Goal: Navigation & Orientation: Find specific page/section

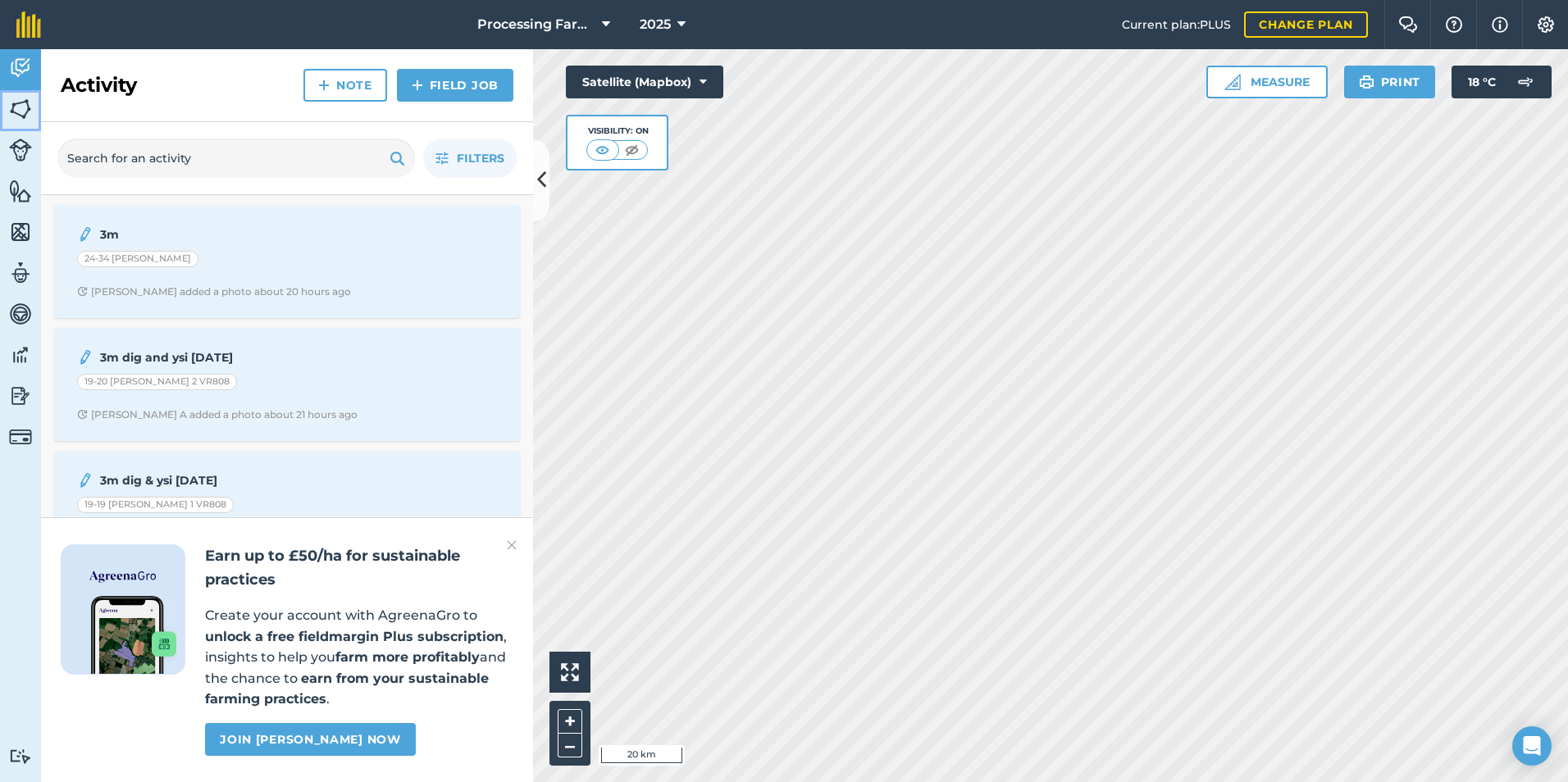
click at [24, 97] on img at bounding box center [20, 109] width 23 height 25
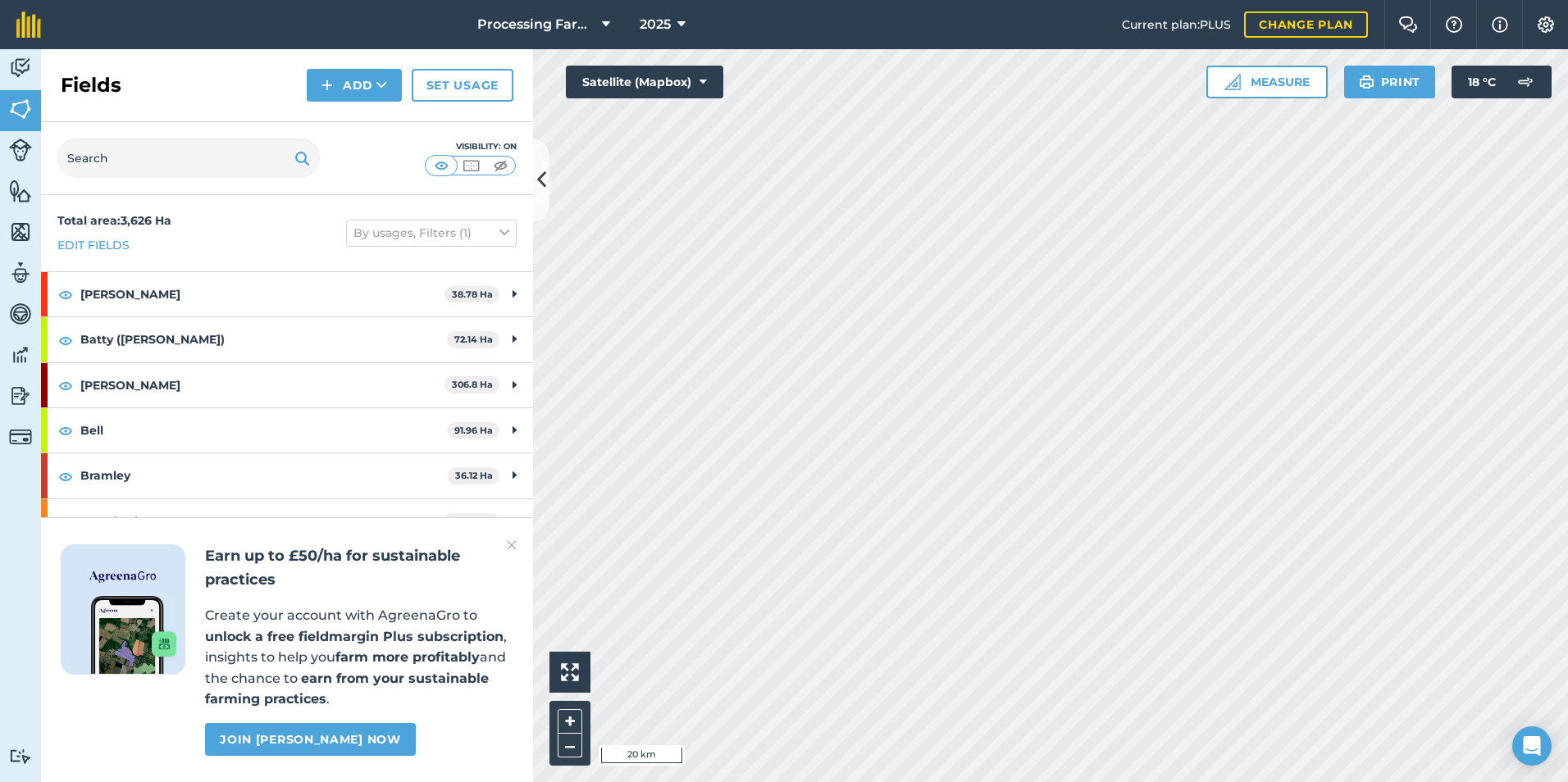
click at [512, 539] on img at bounding box center [512, 544] width 10 height 20
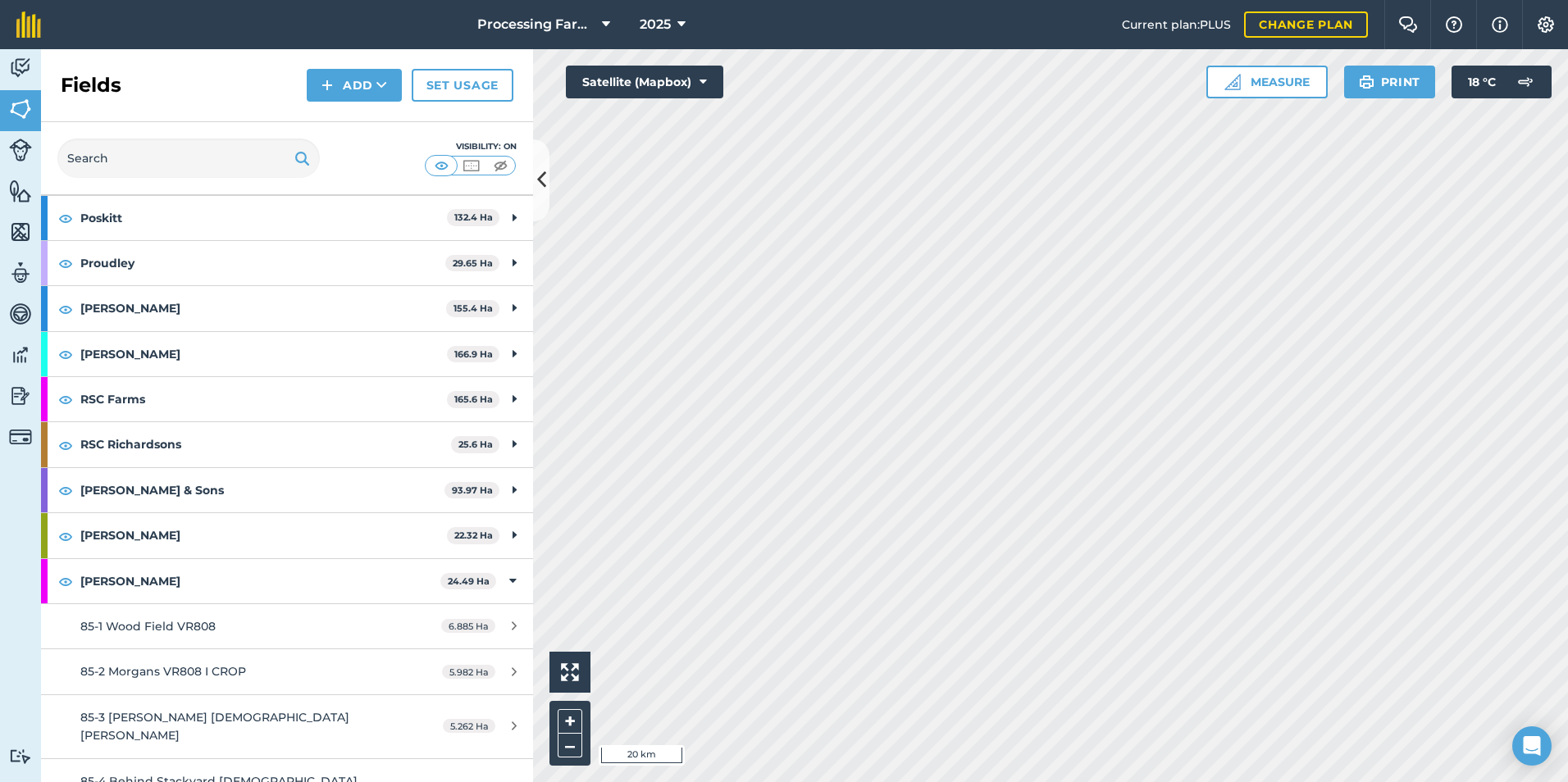
scroll to position [1475, 0]
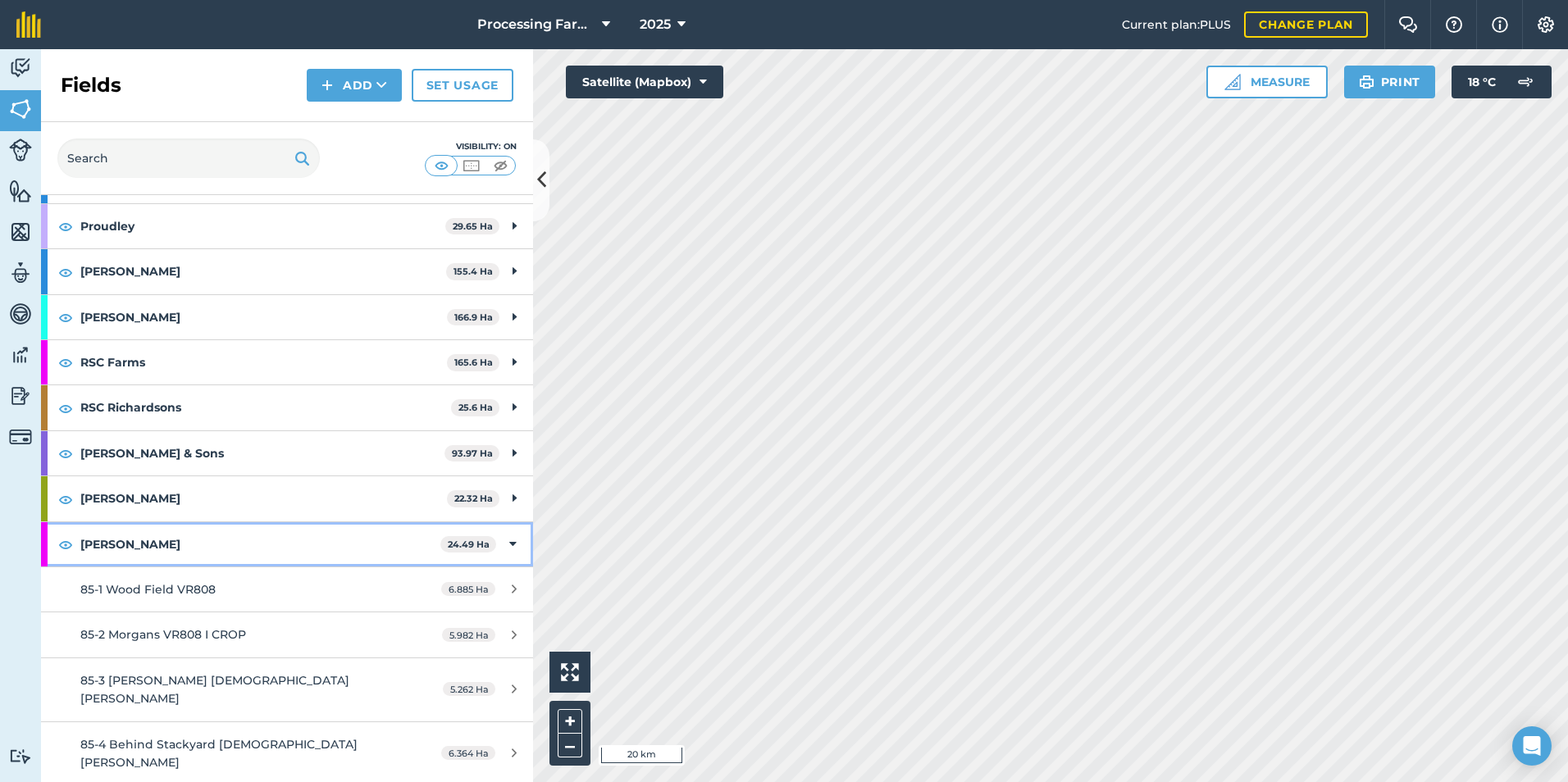
click at [335, 537] on strong "[PERSON_NAME]" at bounding box center [260, 544] width 360 height 44
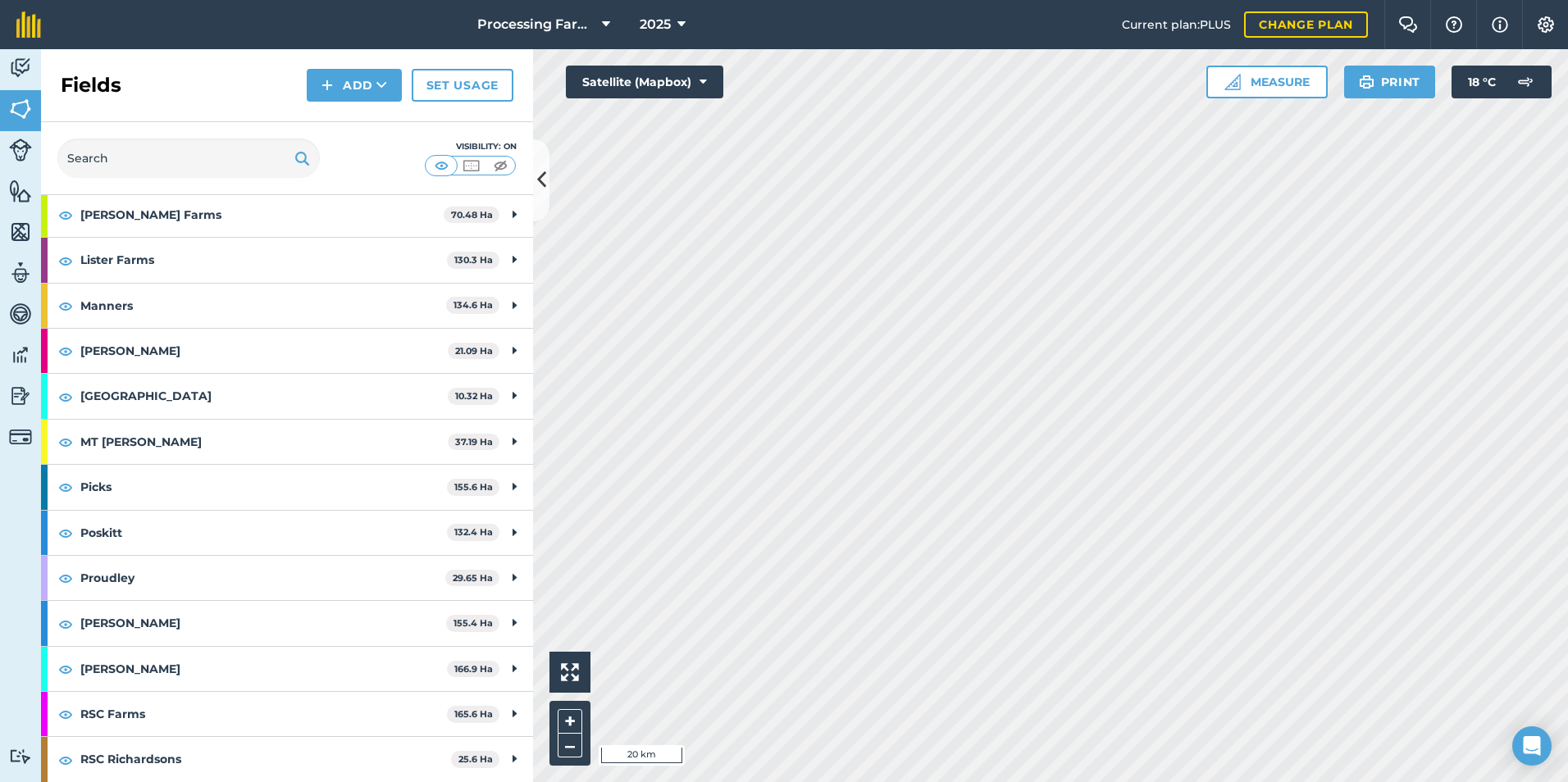
scroll to position [1122, 0]
click at [285, 463] on strong "MT [PERSON_NAME]" at bounding box center [263, 444] width 367 height 44
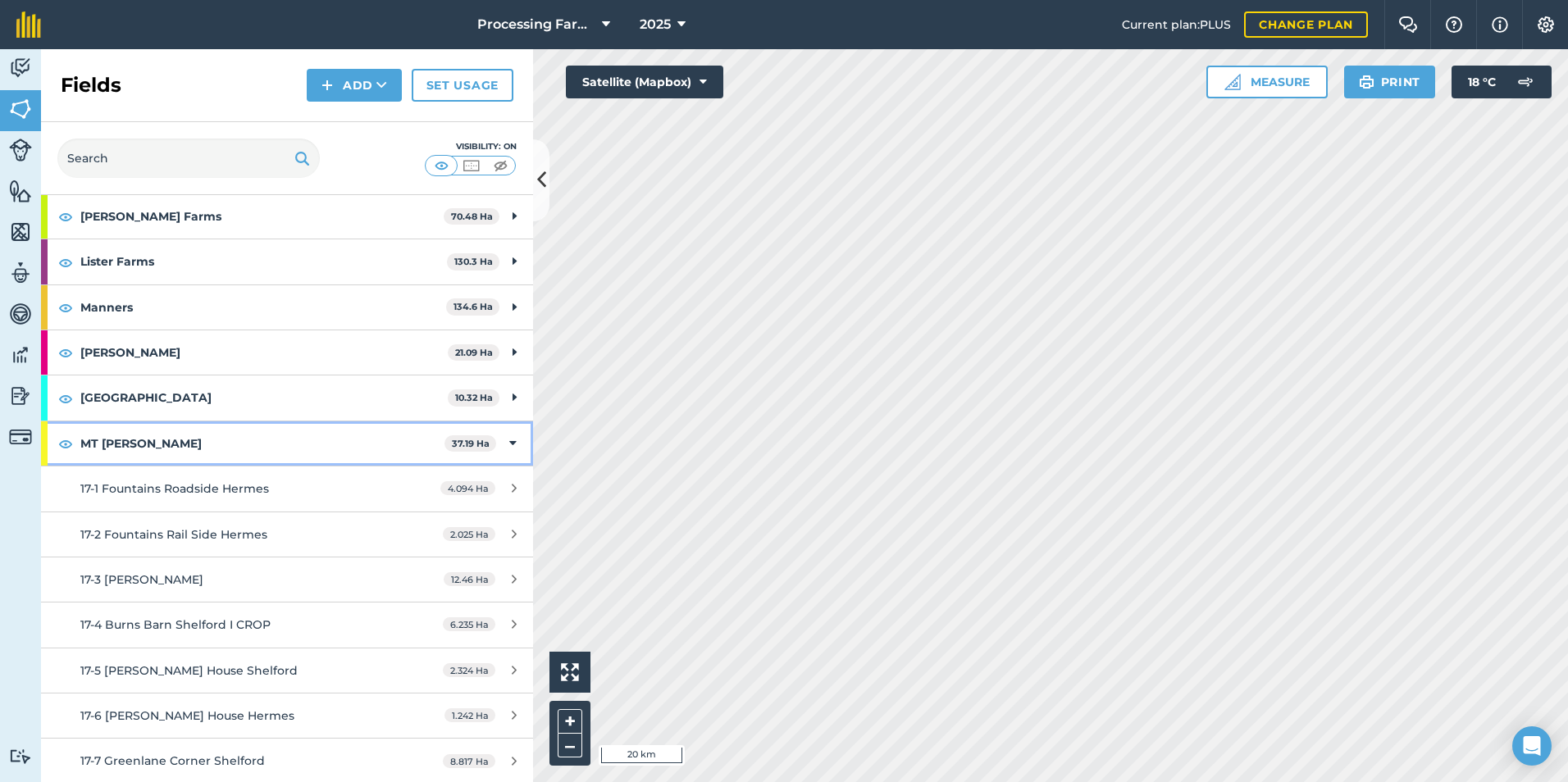
click at [287, 452] on strong "MT [PERSON_NAME]" at bounding box center [262, 444] width 364 height 44
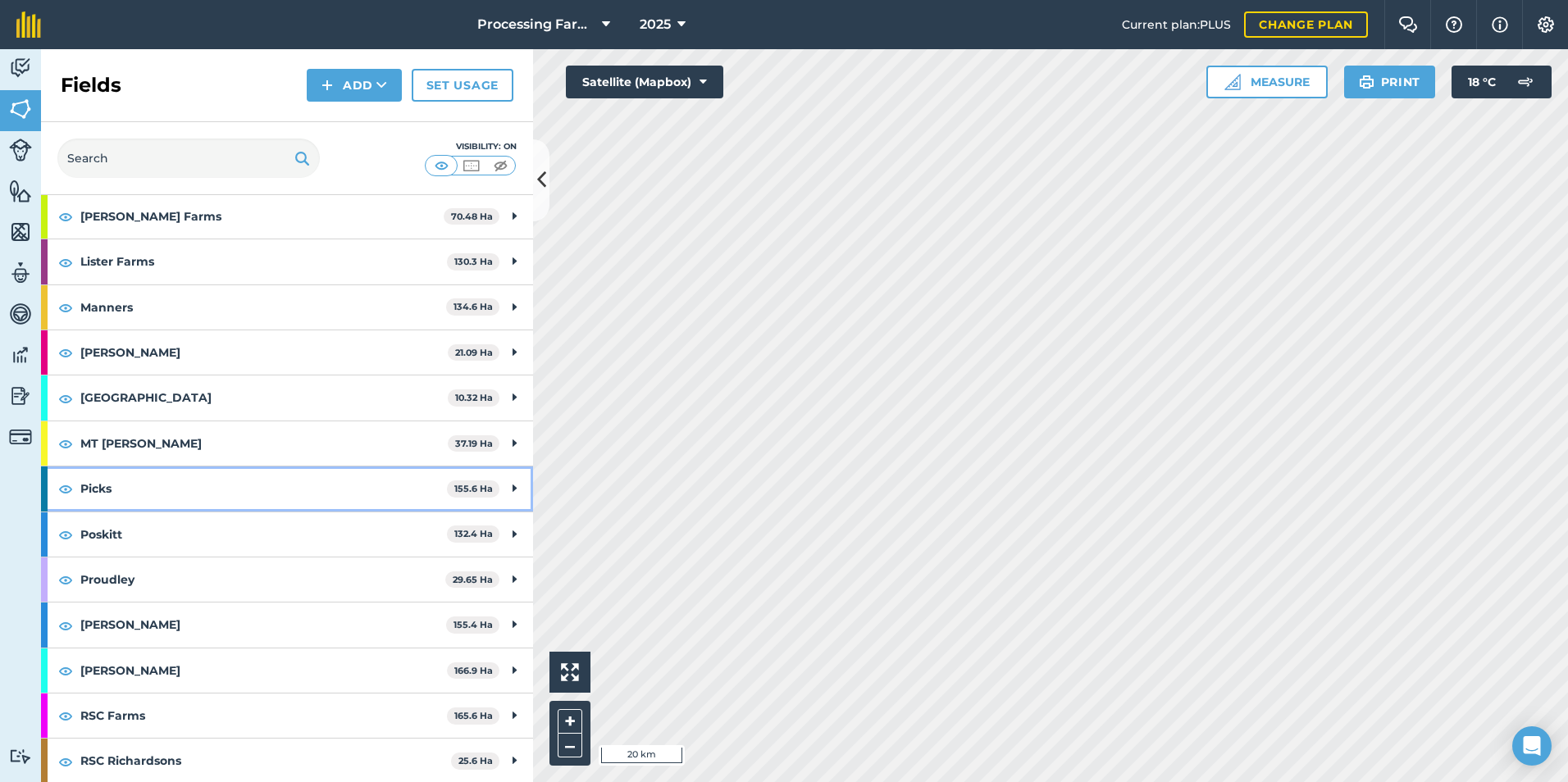
click at [261, 474] on strong "Picks" at bounding box center [263, 488] width 366 height 44
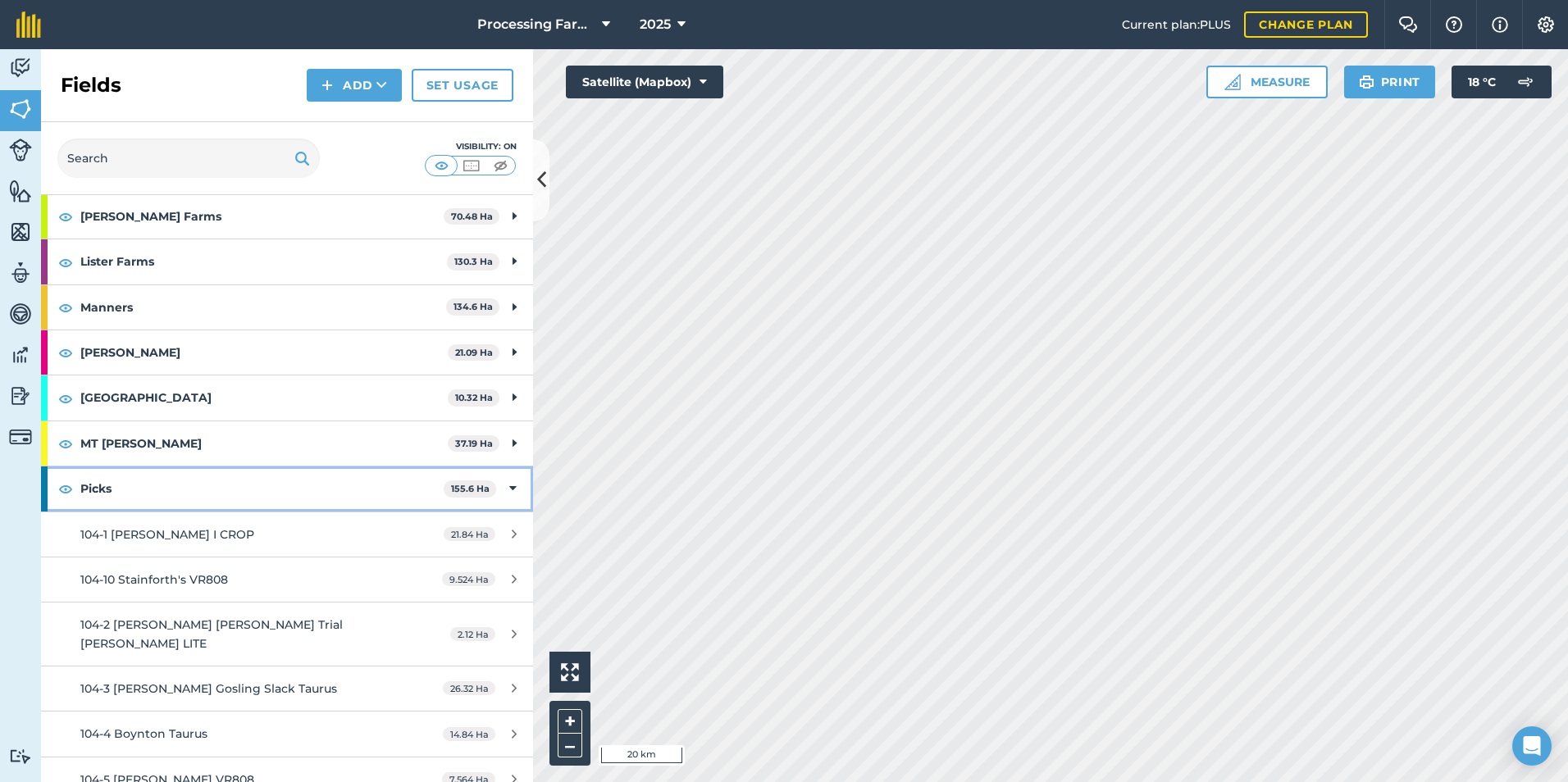
scroll to position [1204, 0]
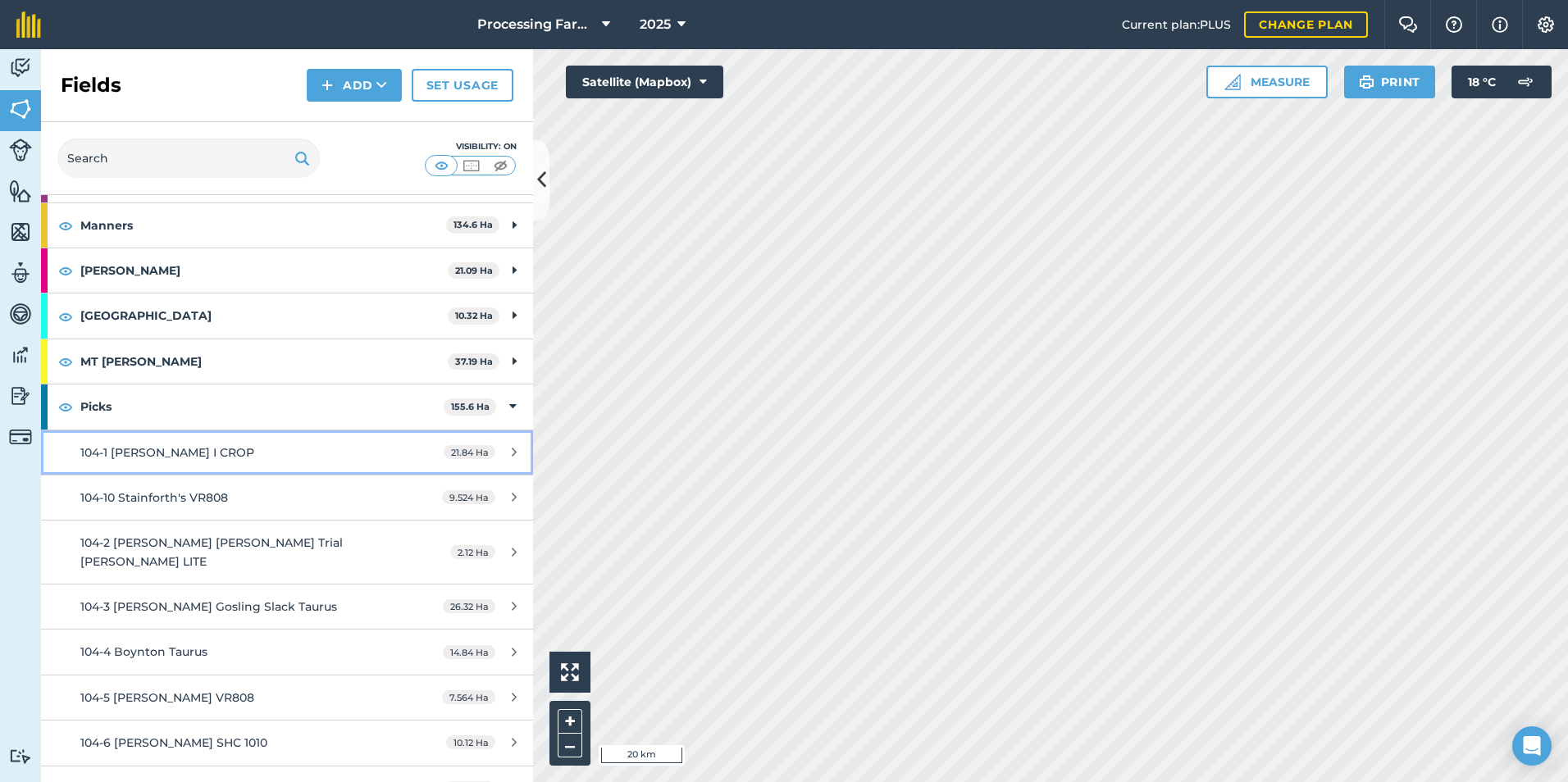
click at [261, 455] on div "104-1 [PERSON_NAME] I CROP" at bounding box center [234, 452] width 308 height 18
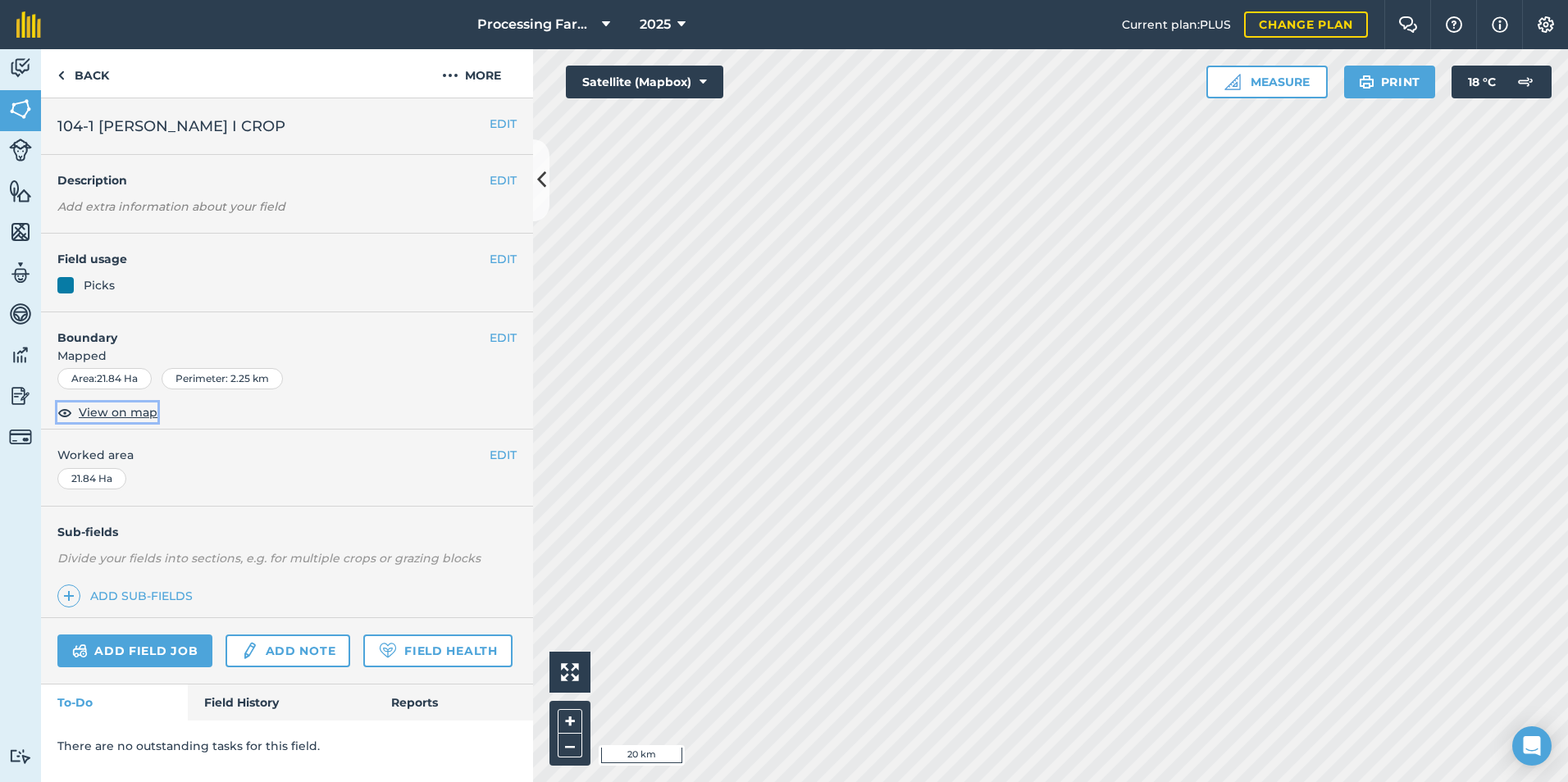
click at [110, 411] on span "View on map" at bounding box center [118, 411] width 78 height 18
click at [268, 704] on link "Field History" at bounding box center [280, 702] width 186 height 36
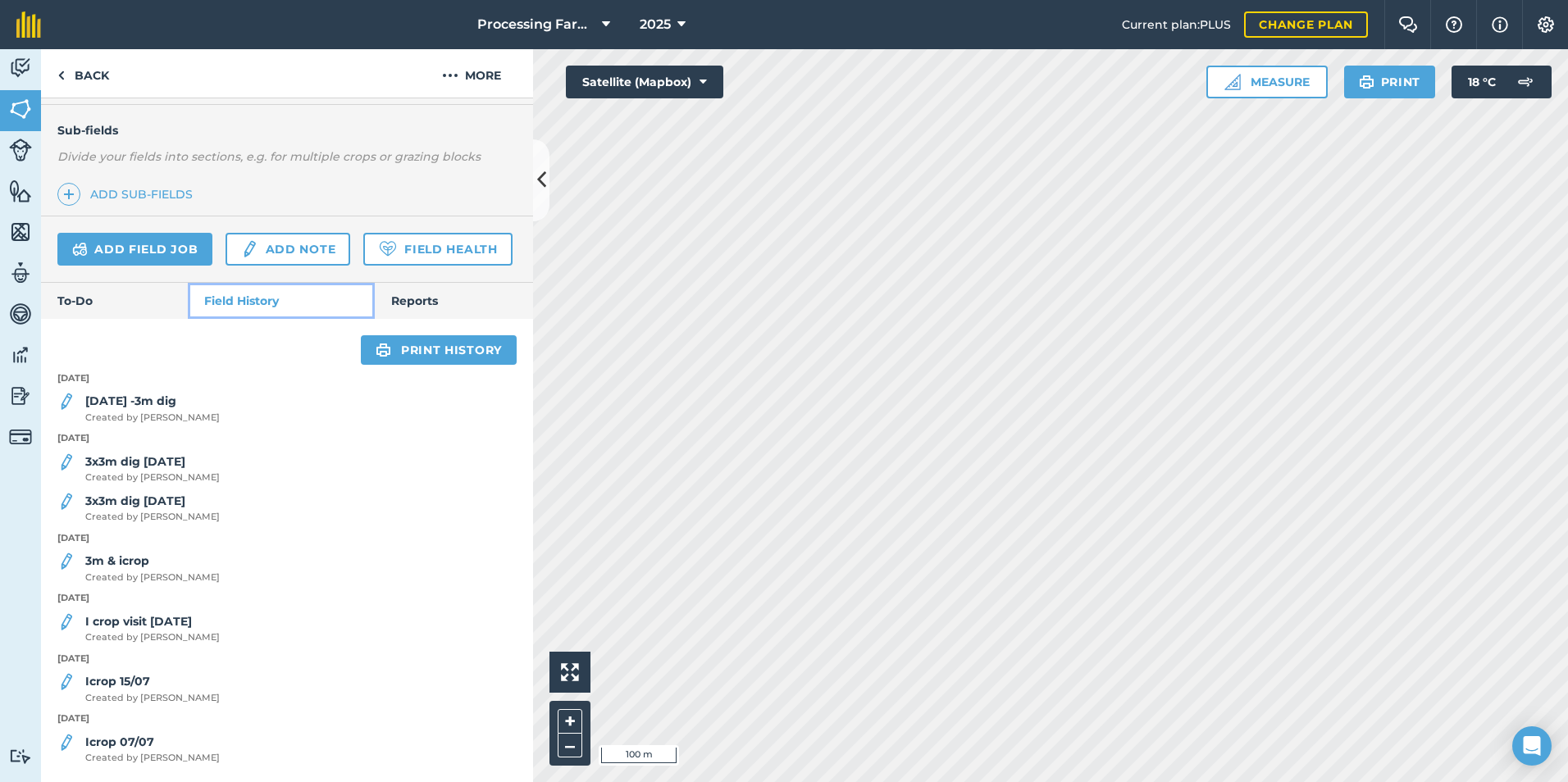
scroll to position [410, 0]
click at [97, 83] on link "Back" at bounding box center [83, 73] width 84 height 49
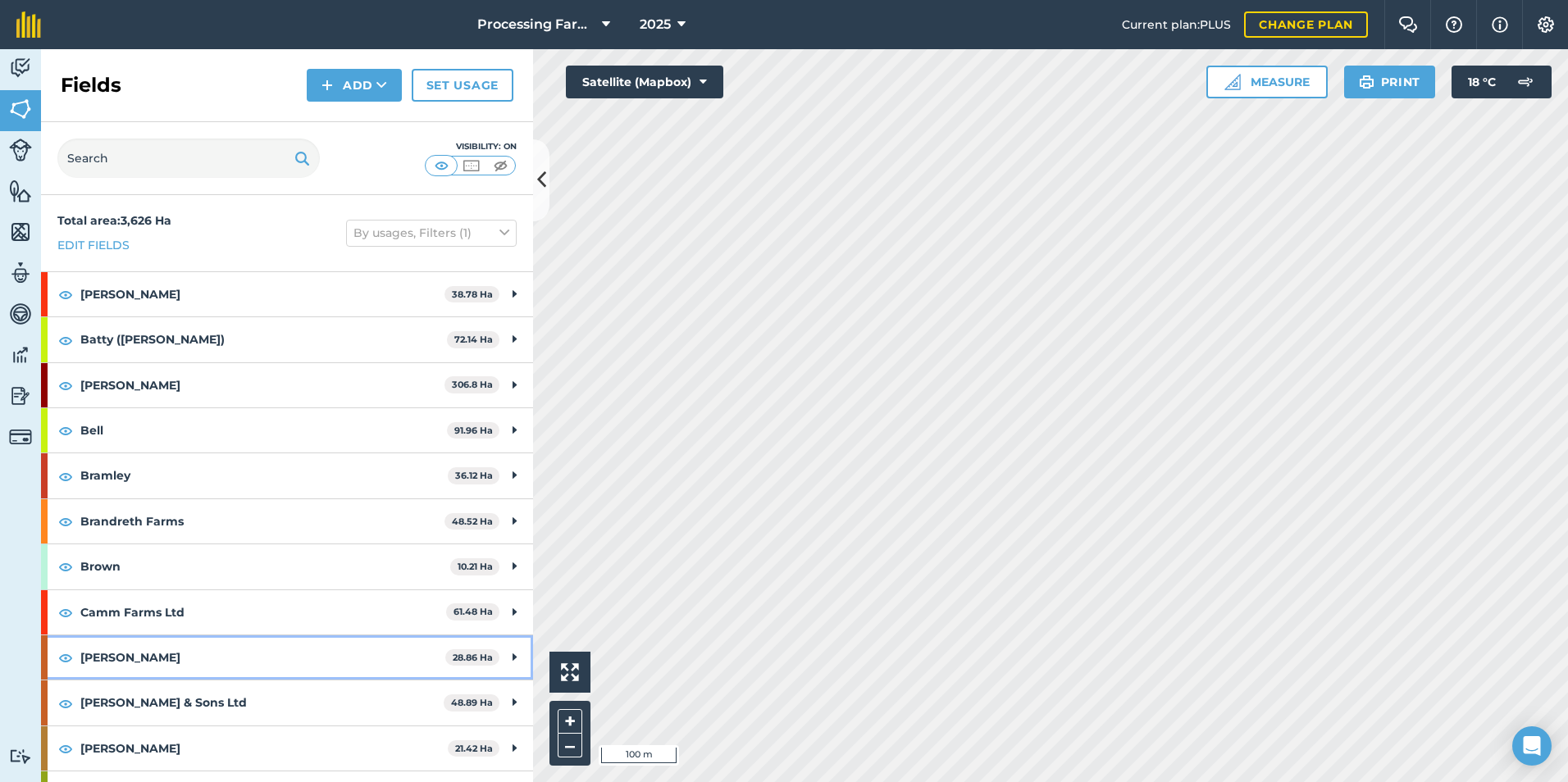
click at [145, 654] on strong "[PERSON_NAME]" at bounding box center [262, 658] width 365 height 44
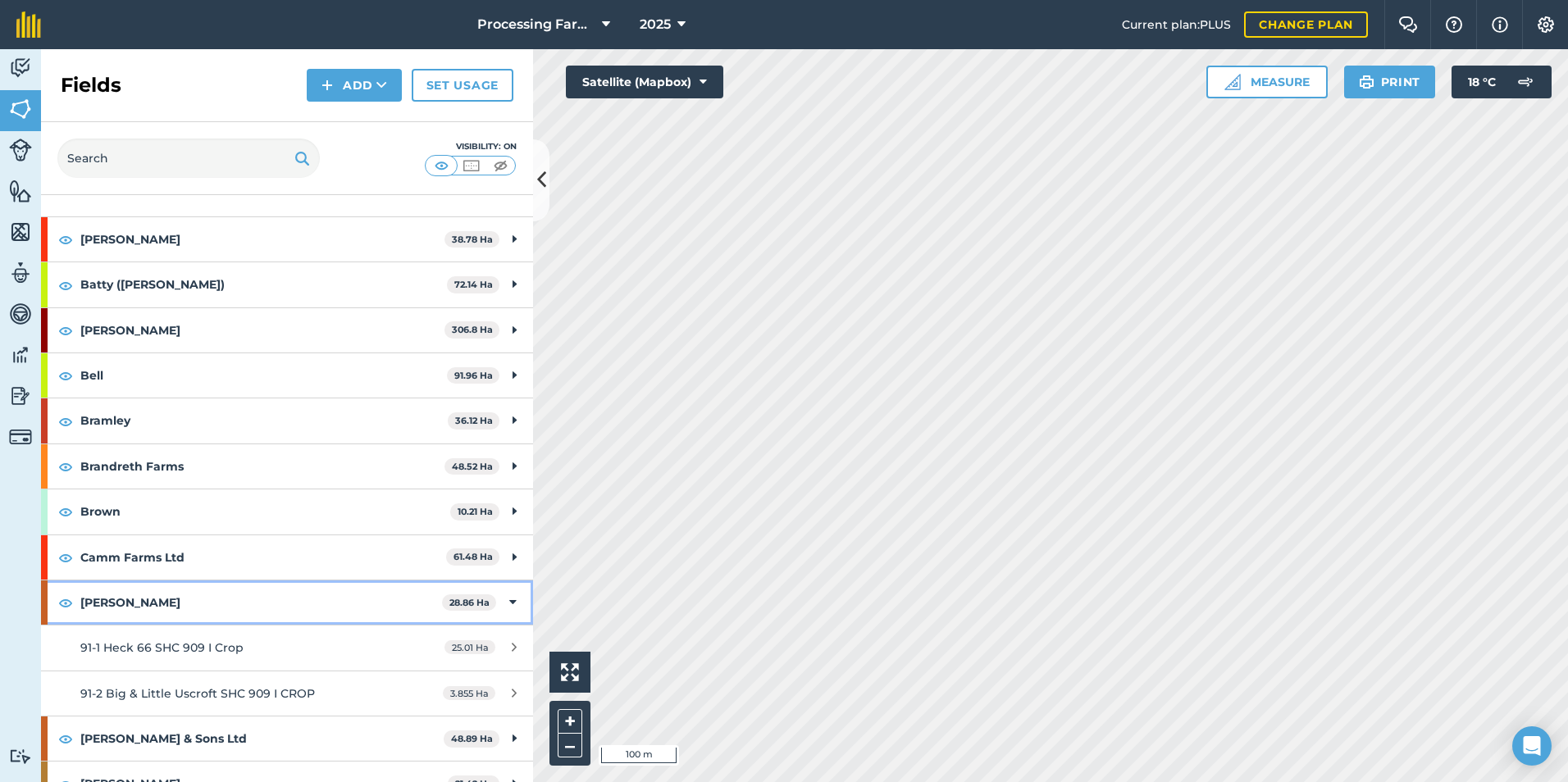
scroll to position [82, 0]
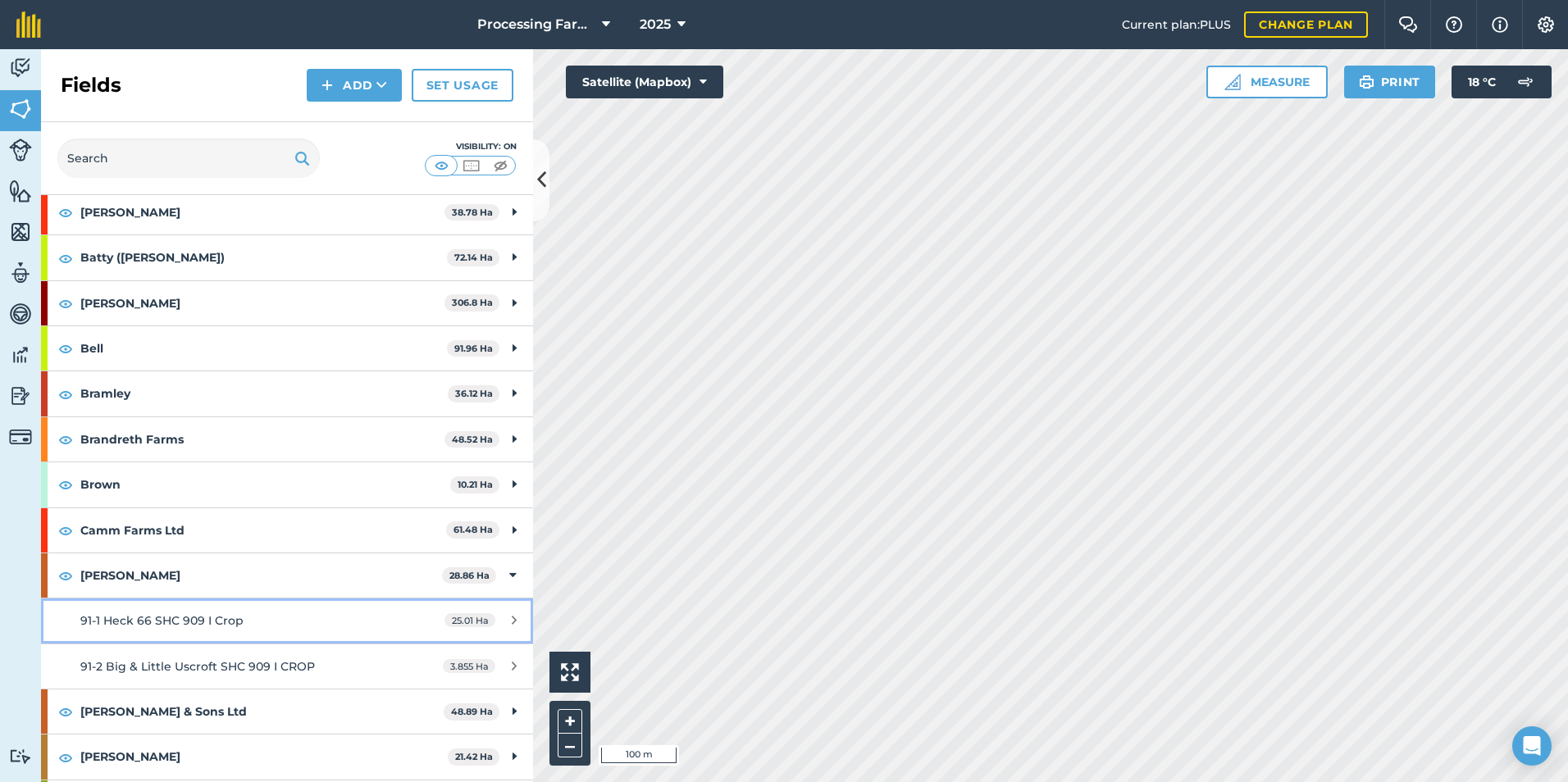
click at [176, 617] on span "91-1 Heck 66 SHC 909 I Crop" at bounding box center [161, 620] width 163 height 14
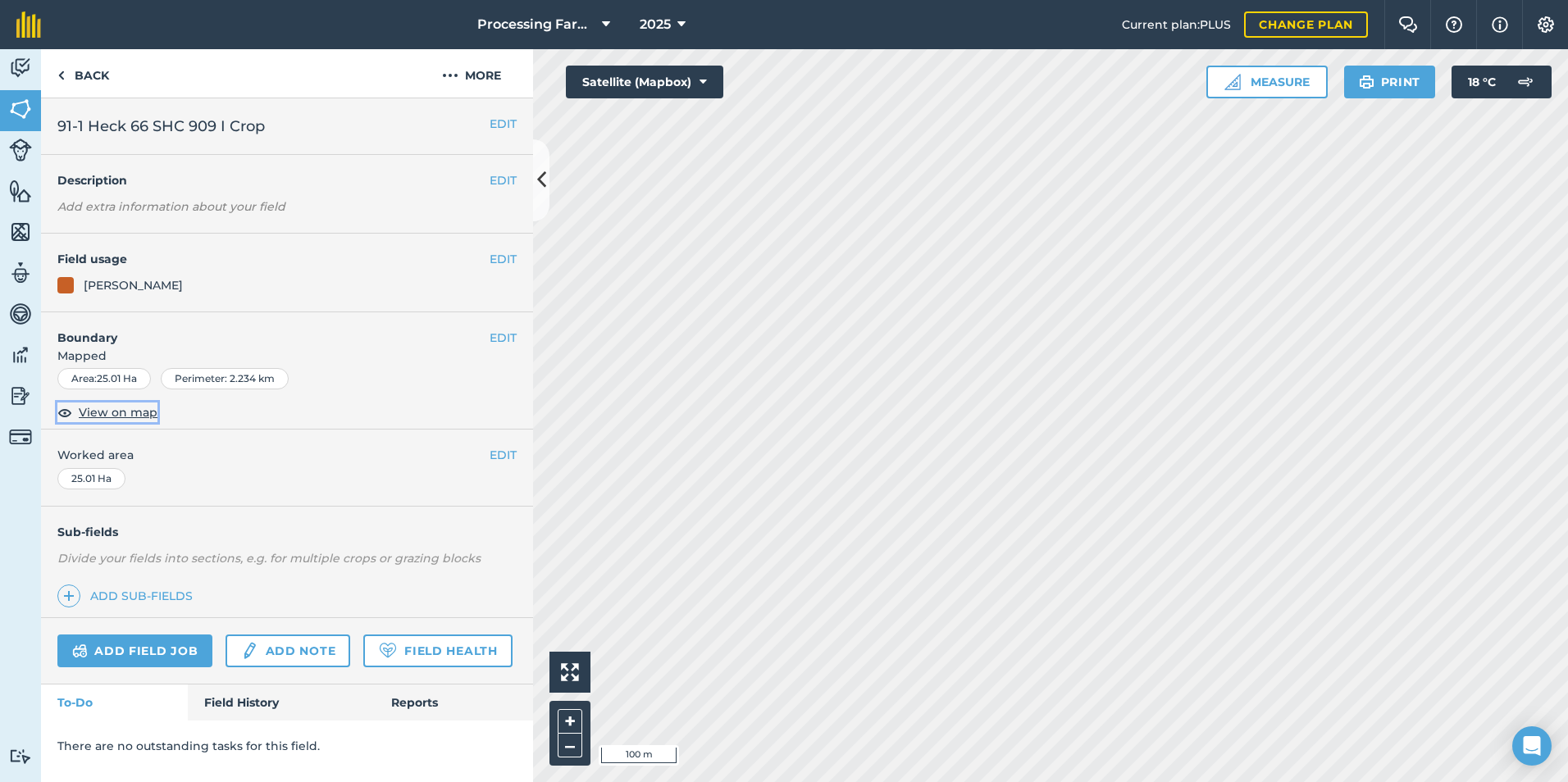
click at [119, 417] on span "View on map" at bounding box center [118, 411] width 78 height 18
